Goal: Information Seeking & Learning: Check status

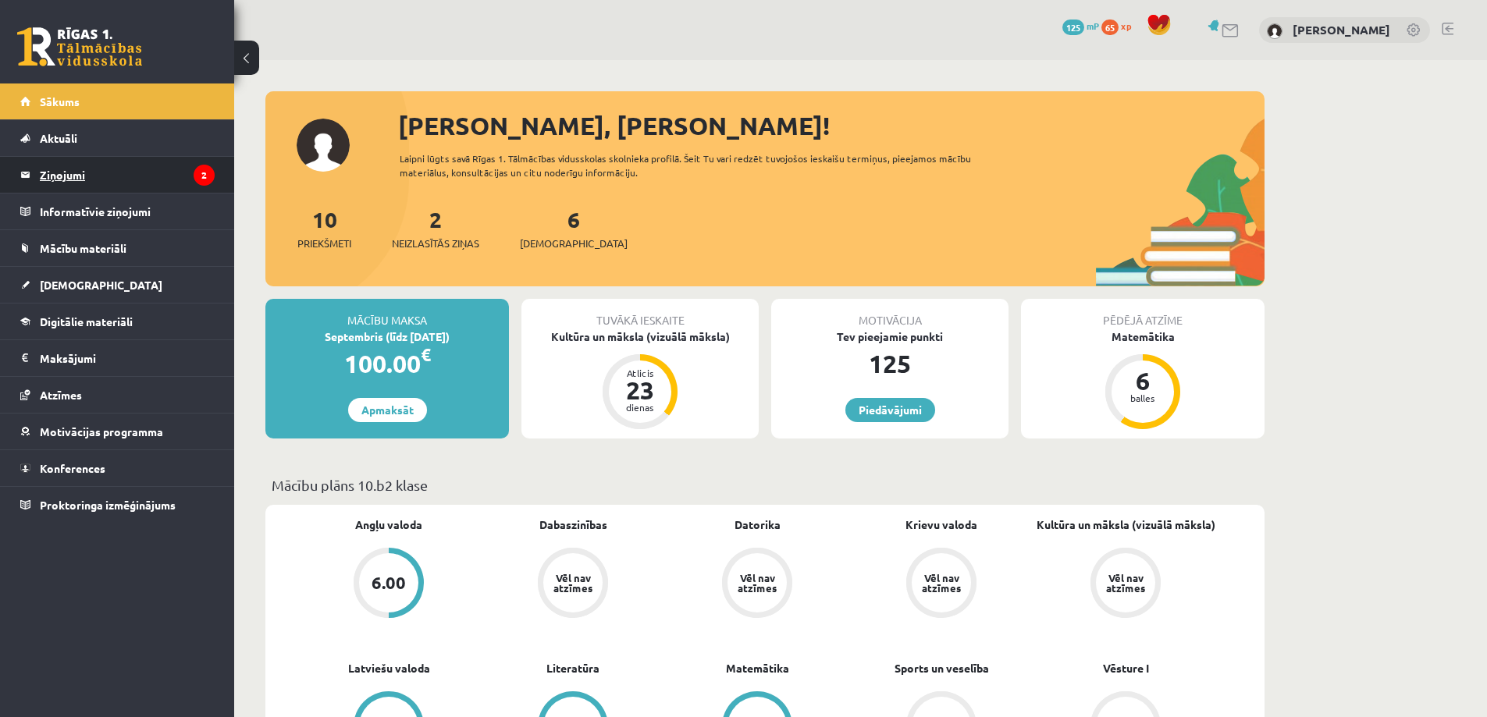
click at [102, 169] on legend "Ziņojumi 2" at bounding box center [127, 175] width 175 height 36
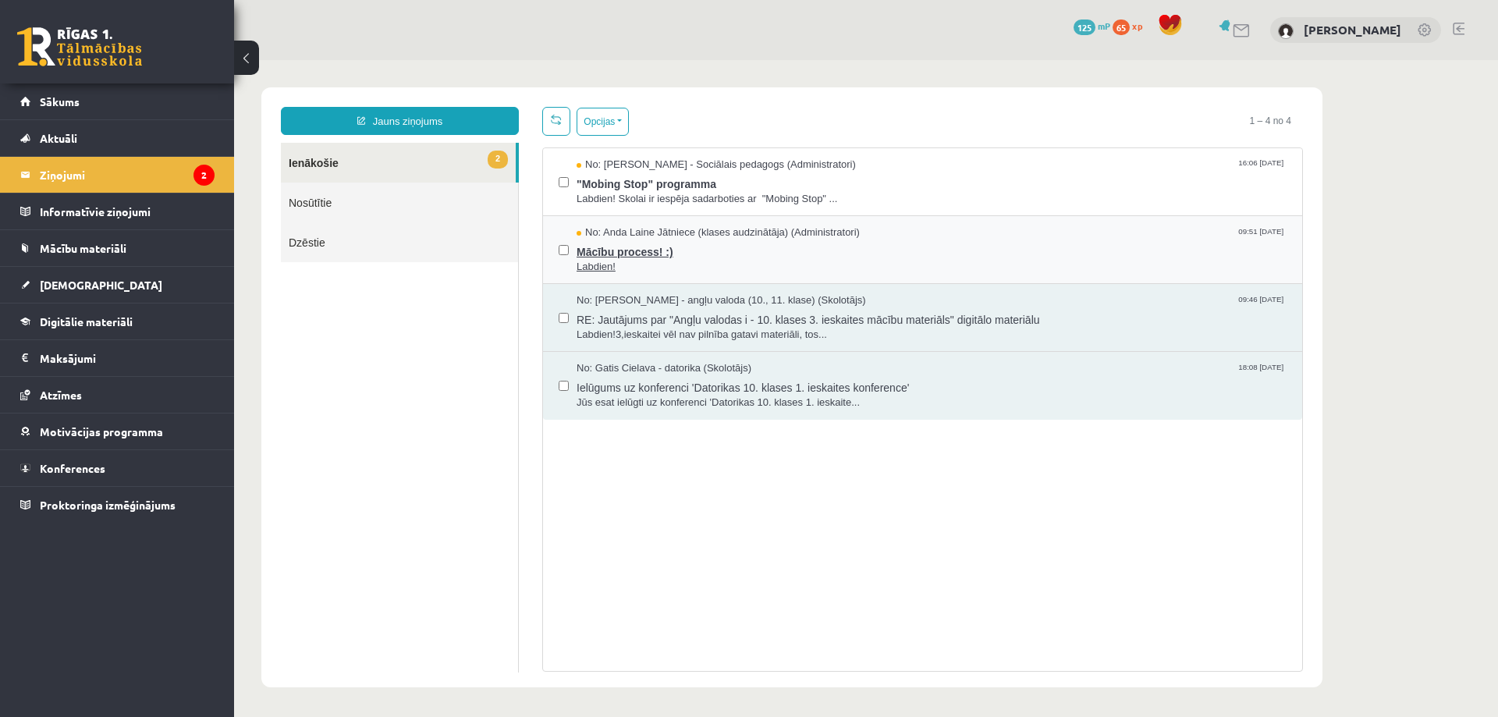
click at [791, 261] on span "Labdien!" at bounding box center [932, 267] width 710 height 15
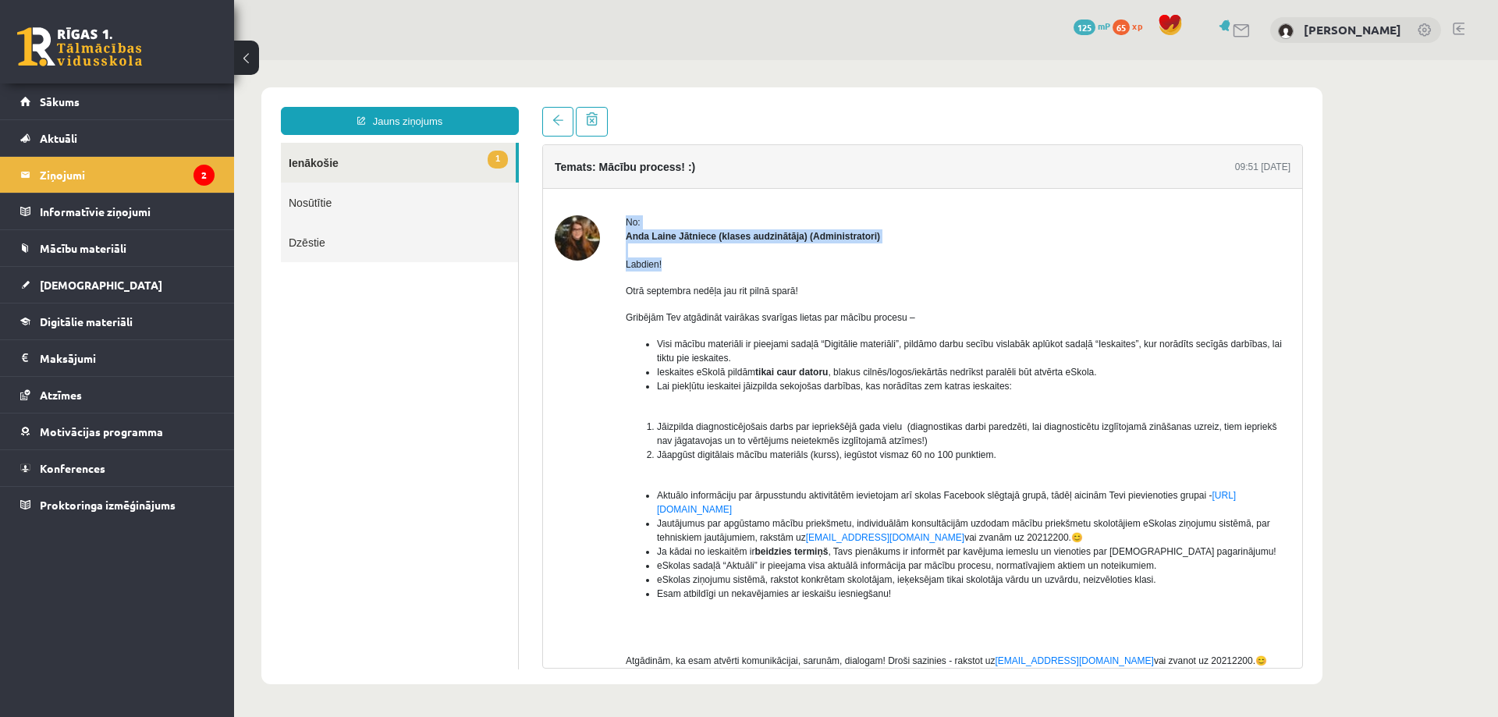
drag, startPoint x: 611, startPoint y: 258, endPoint x: 665, endPoint y: 265, distance: 54.4
click at [665, 265] on div "No: [PERSON_NAME] Jātniece (klases audzinātāja) (Administratori) Labdien! Otrā …" at bounding box center [923, 474] width 736 height 519
click at [699, 286] on span "Otrā septembra nedēļa jau rit pilnā sparā!" at bounding box center [712, 291] width 172 height 11
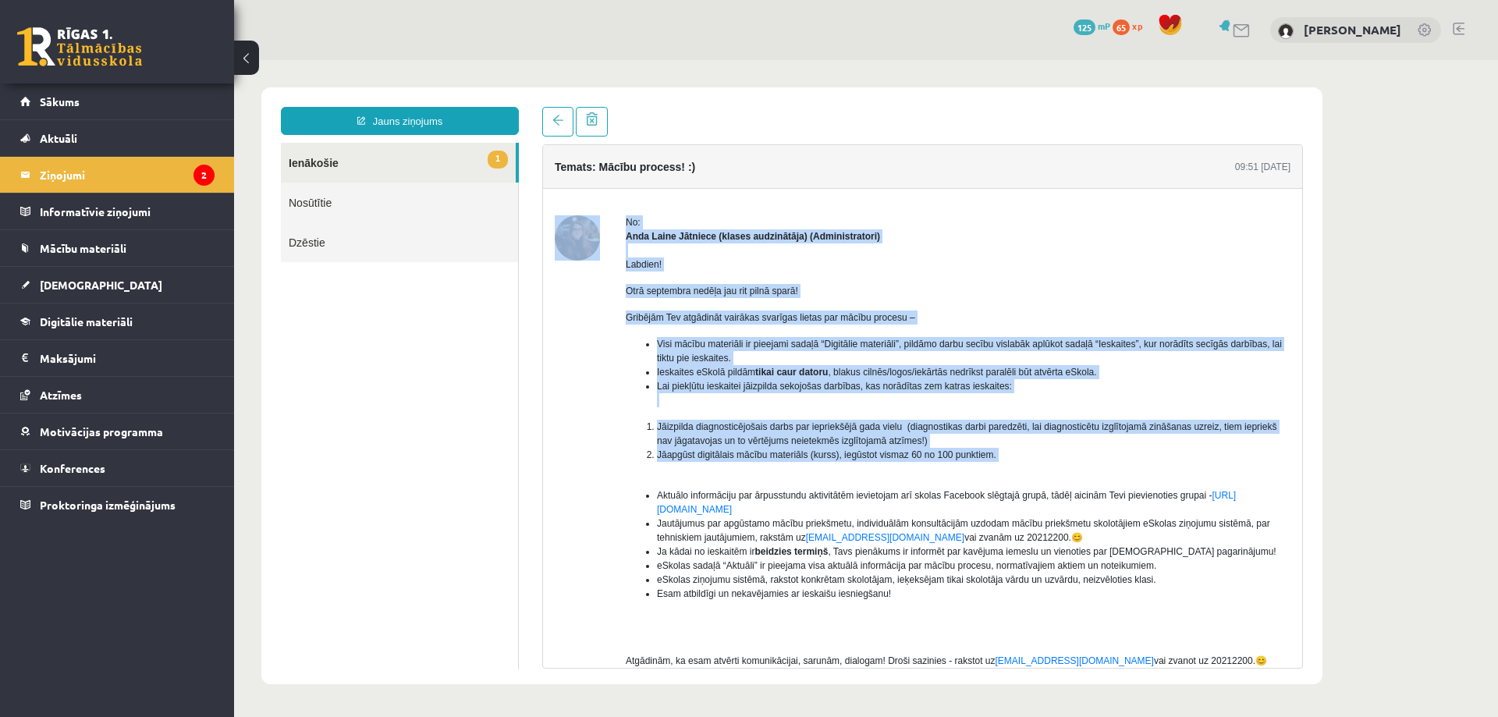
drag, startPoint x: 609, startPoint y: 321, endPoint x: 968, endPoint y: 473, distance: 389.9
click at [968, 473] on div "No: [PERSON_NAME] Jātniece (klases audzinātāja) (Administratori) Labdien! Otrā …" at bounding box center [923, 474] width 736 height 519
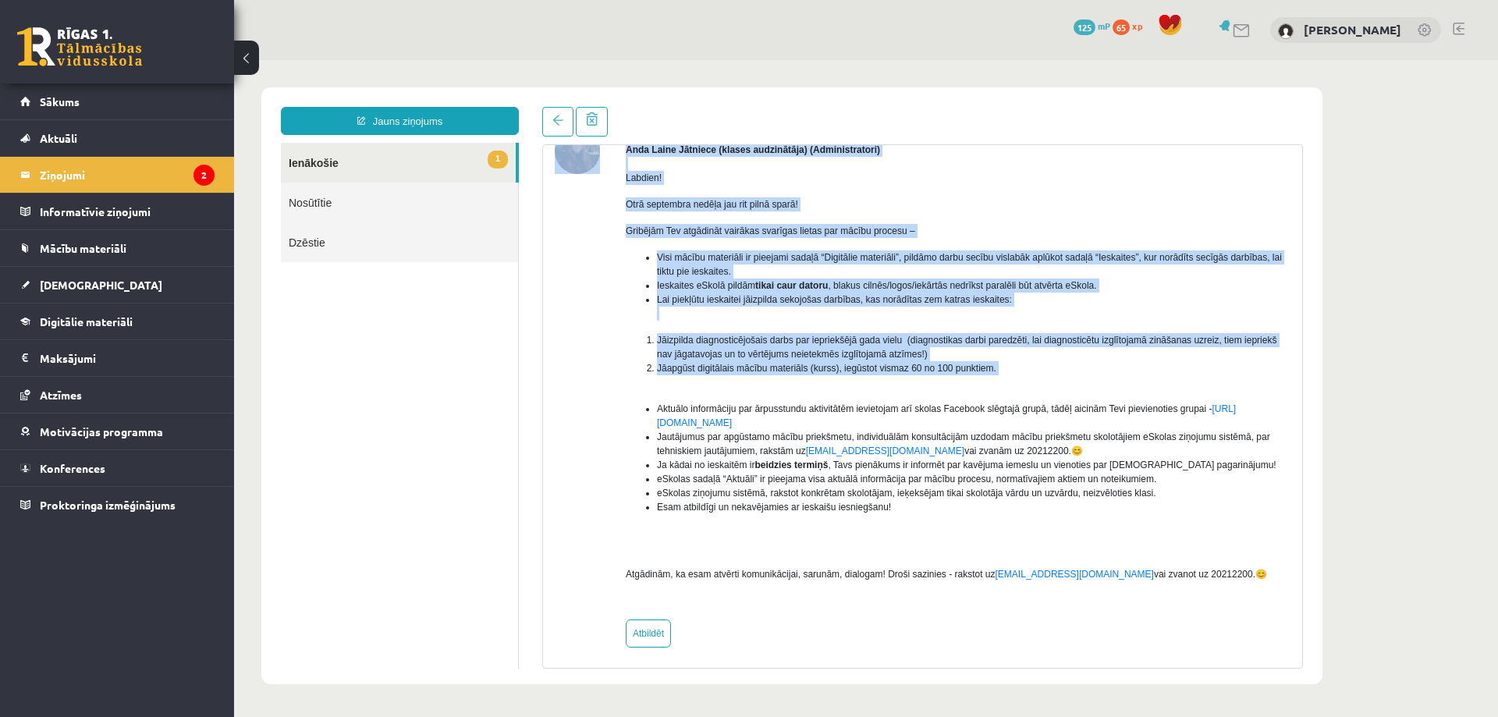
scroll to position [93, 0]
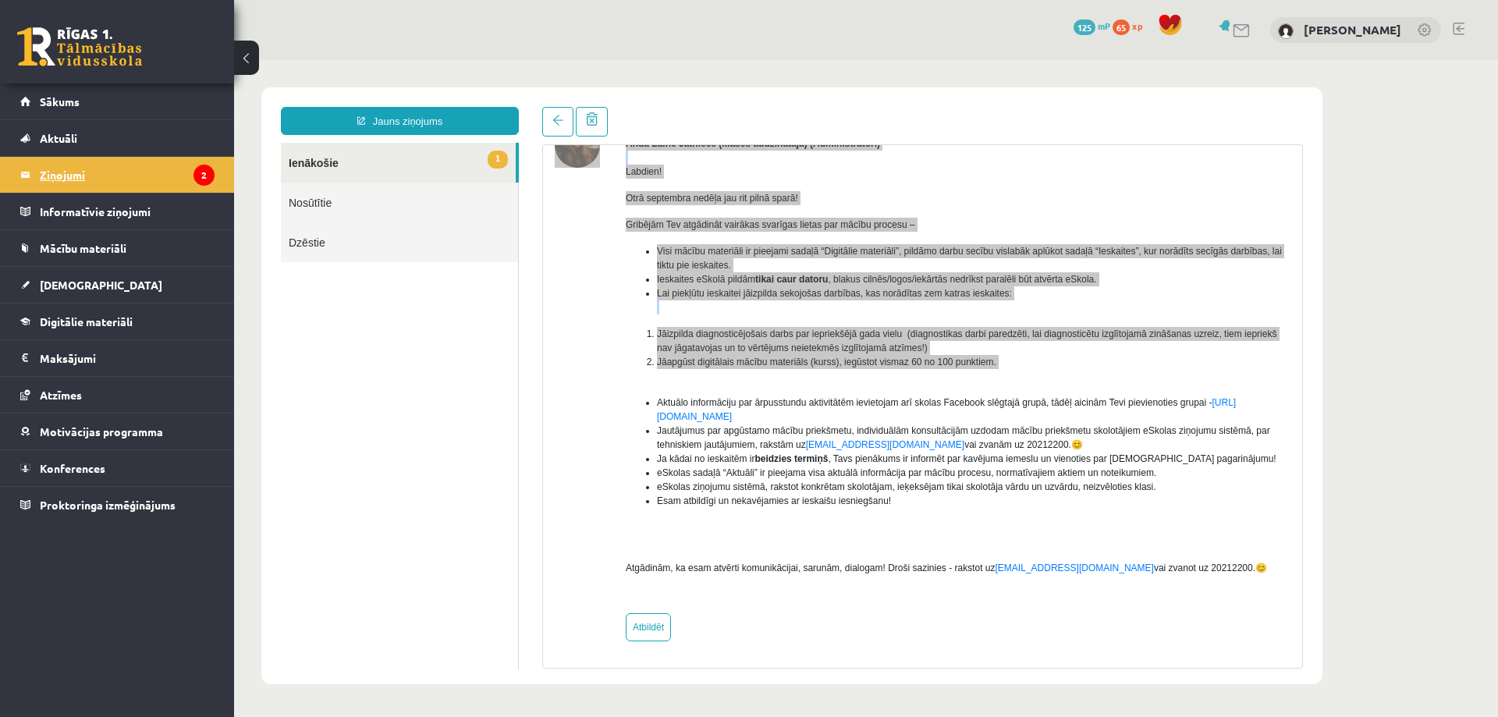
click at [112, 188] on legend "Ziņojumi 2" at bounding box center [127, 175] width 175 height 36
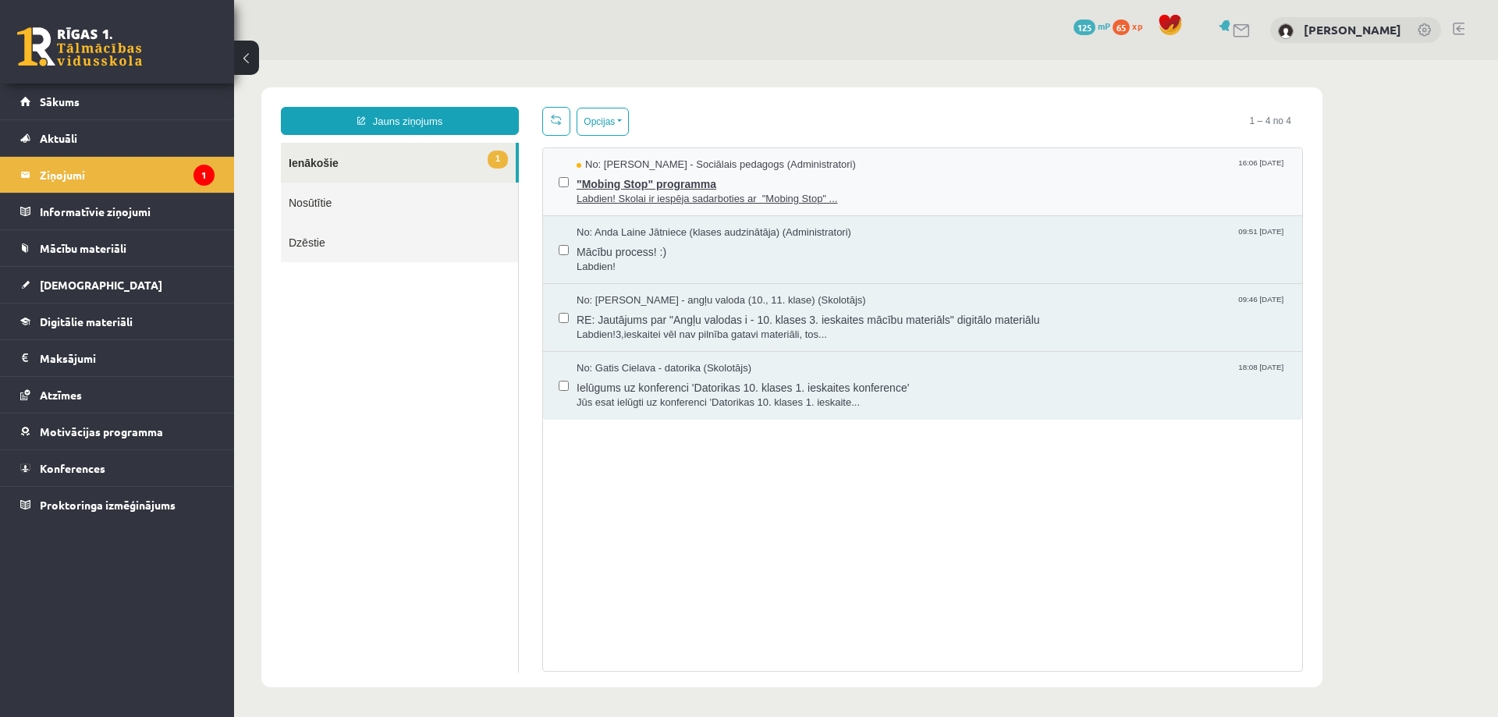
scroll to position [0, 0]
click at [888, 183] on span ""Mobing Stop" programma" at bounding box center [932, 182] width 710 height 20
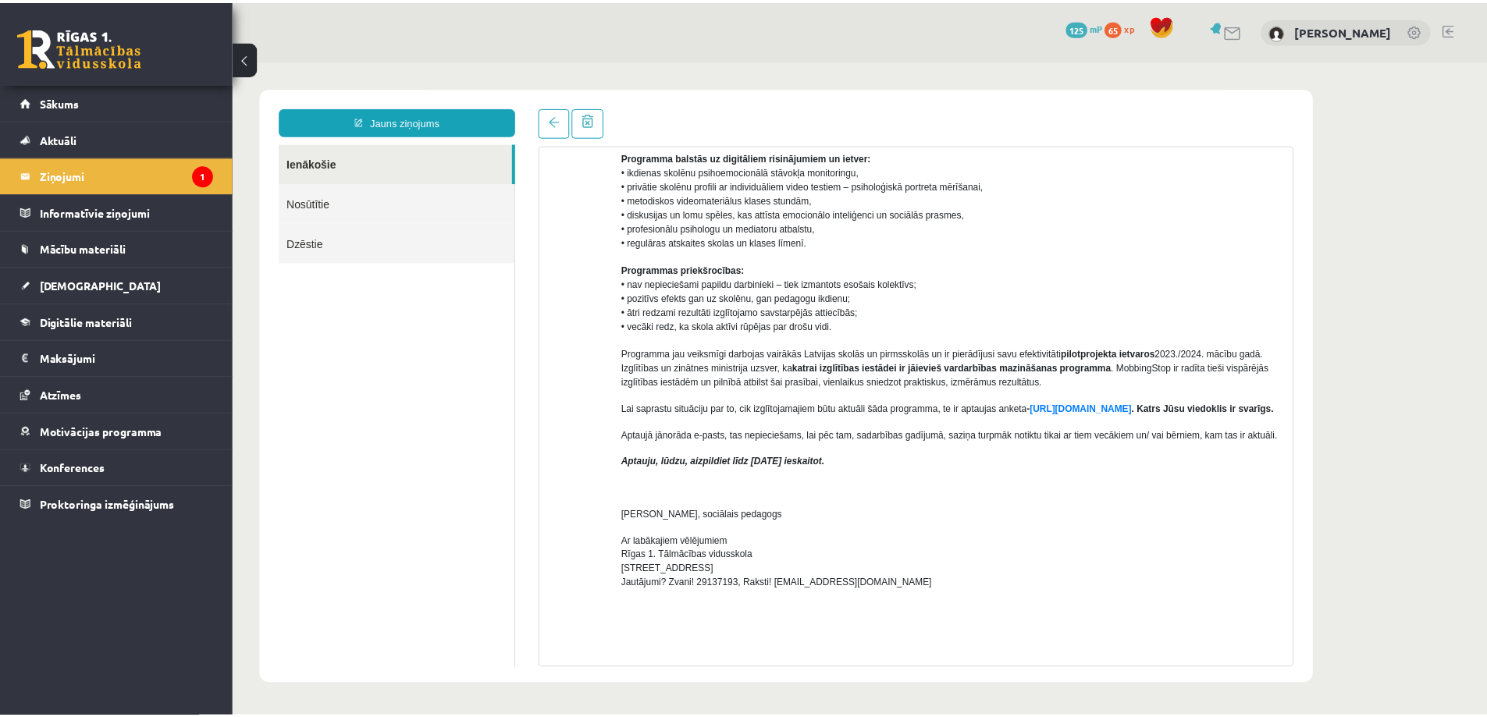
scroll to position [234, 0]
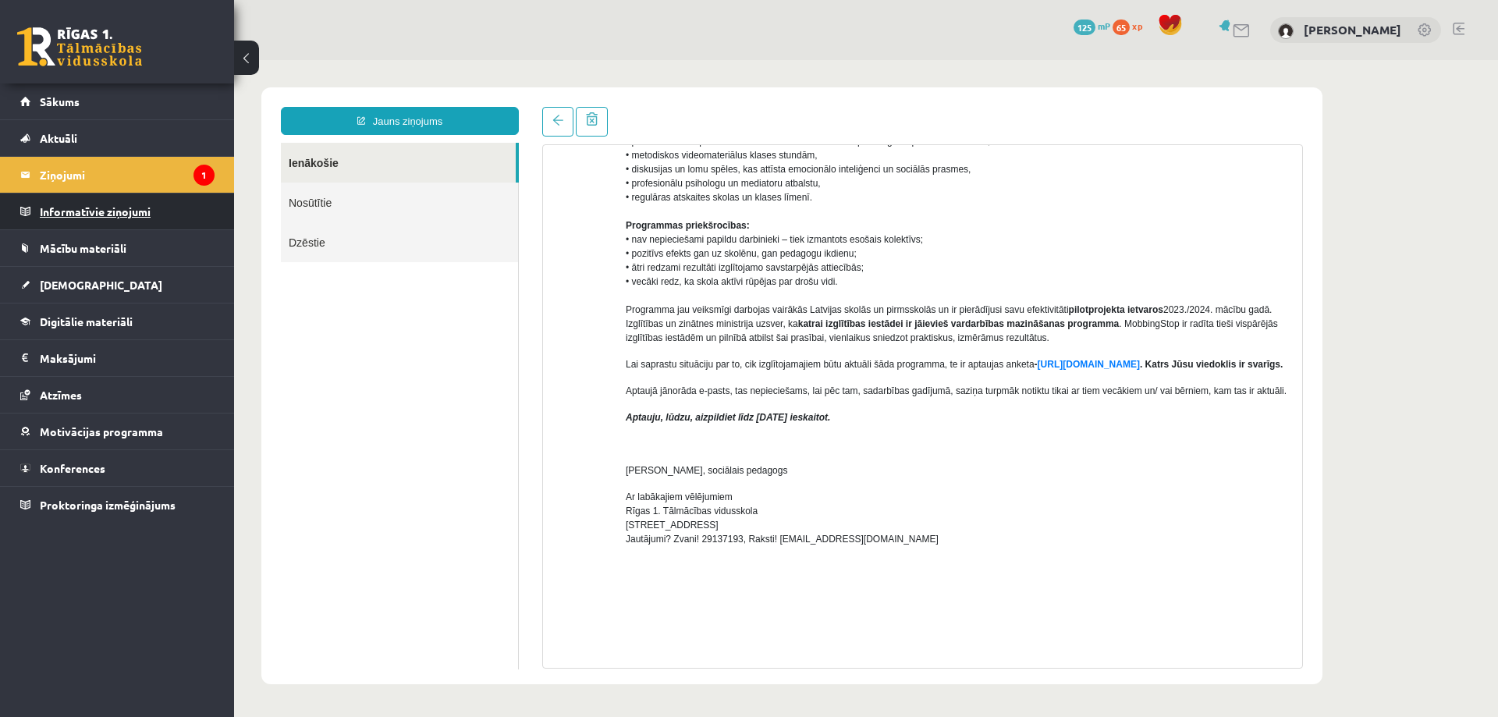
click at [103, 219] on legend "Informatīvie ziņojumi 0" at bounding box center [127, 212] width 175 height 36
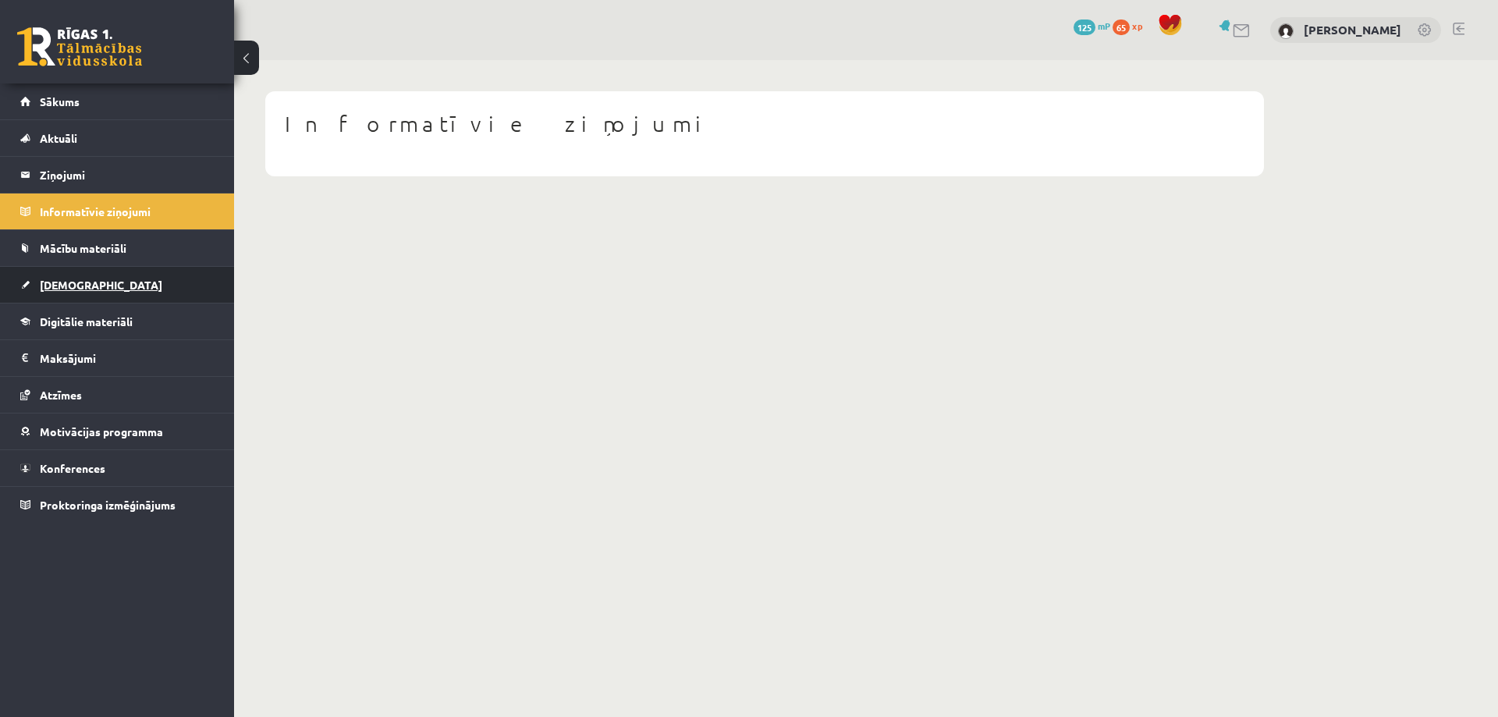
click at [80, 290] on span "[DEMOGRAPHIC_DATA]" at bounding box center [101, 285] width 123 height 14
